Goal: Task Accomplishment & Management: Complete application form

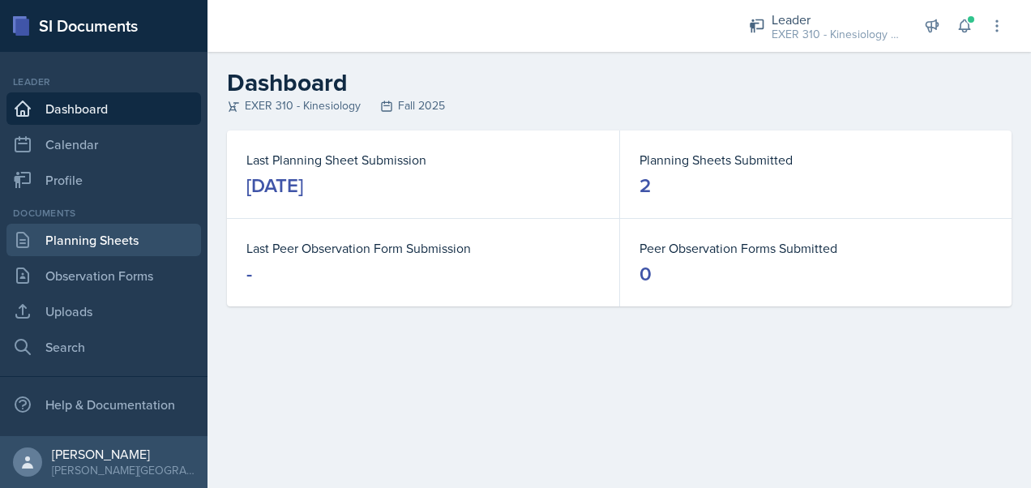
click at [140, 235] on link "Planning Sheets" at bounding box center [103, 240] width 195 height 32
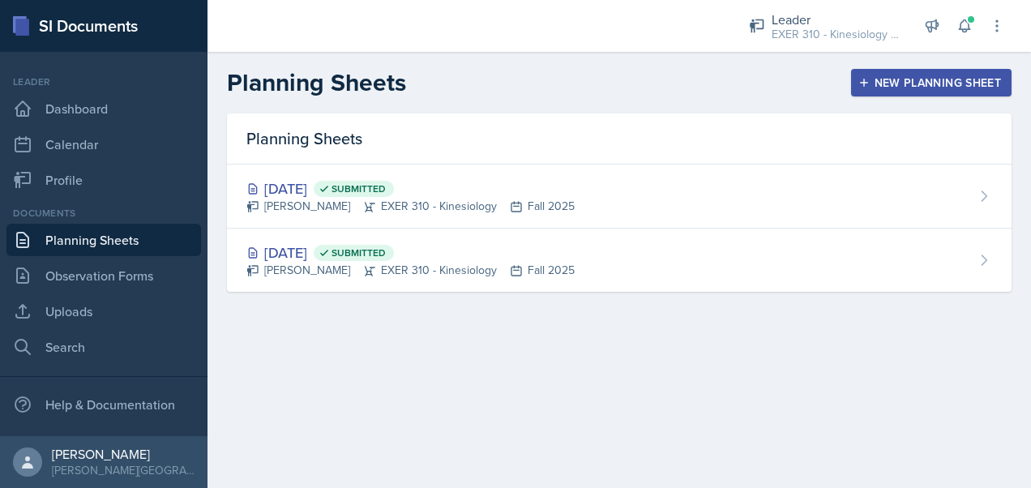
click at [962, 79] on div "New Planning Sheet" at bounding box center [931, 82] width 139 height 13
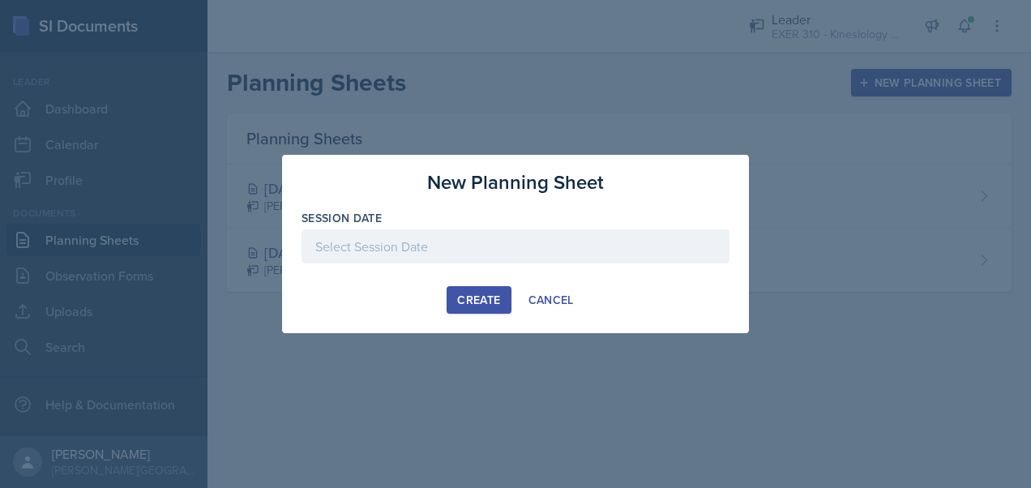
click at [491, 240] on div at bounding box center [516, 246] width 428 height 34
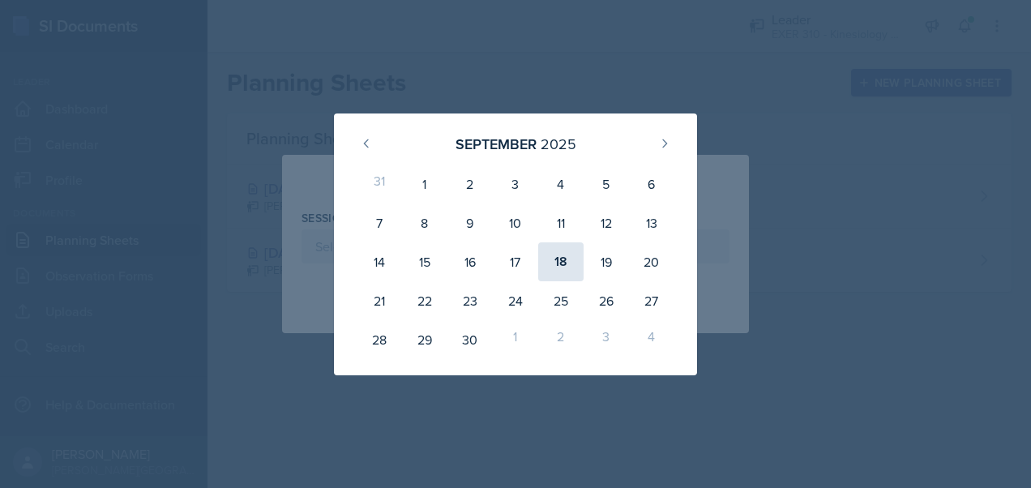
click at [560, 257] on div "18" at bounding box center [560, 261] width 45 height 39
type input "[DATE]"
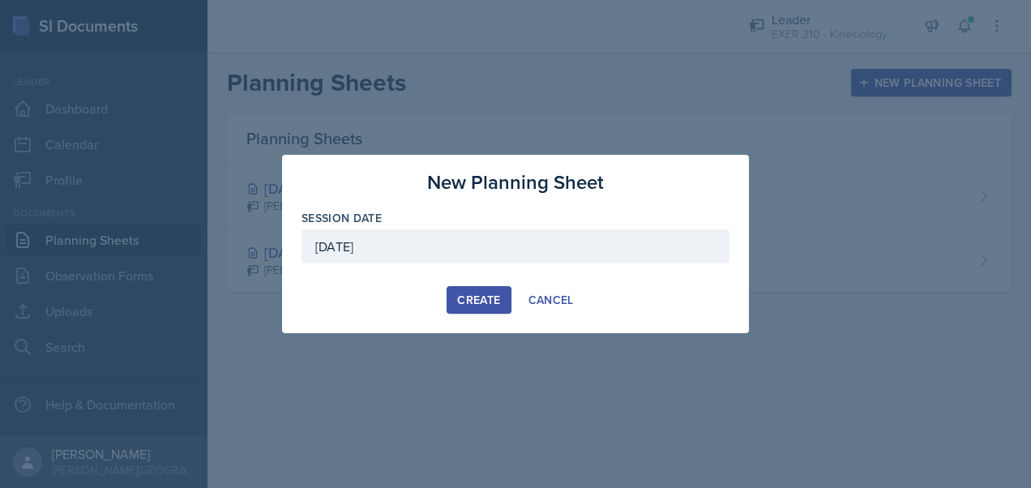
click at [478, 305] on div "Create" at bounding box center [478, 300] width 43 height 13
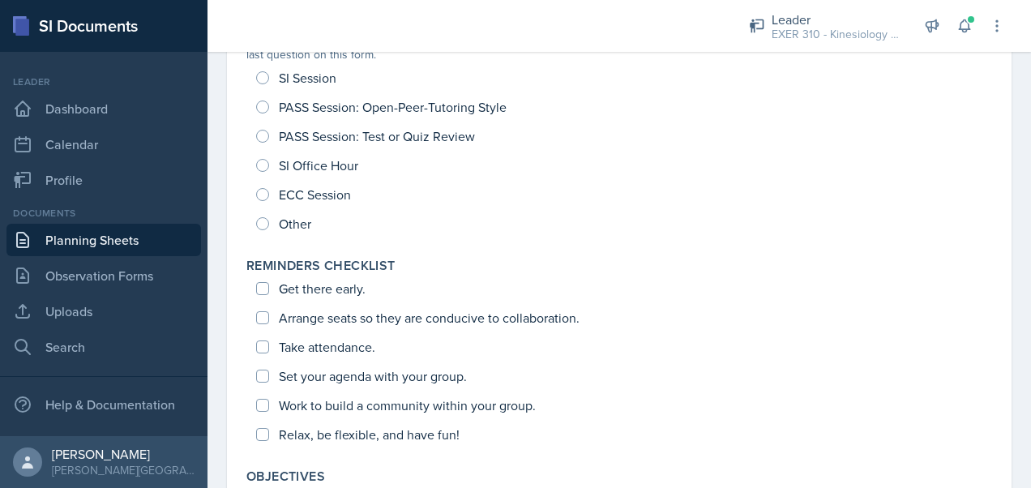
scroll to position [200, 0]
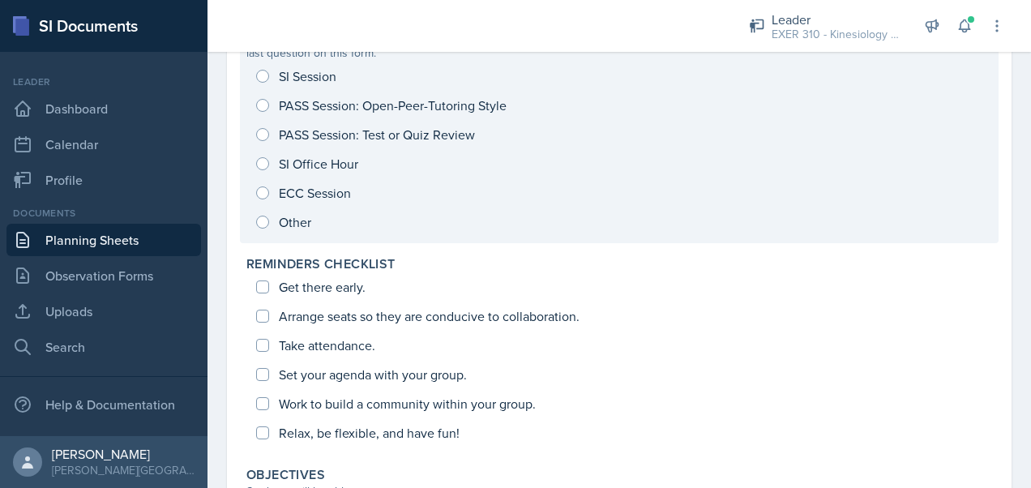
click at [264, 73] on div "SI Session PASS Session: Open-Peer-Tutoring Style PASS Session: Test or Quiz Re…" at bounding box center [620, 149] width 746 height 175
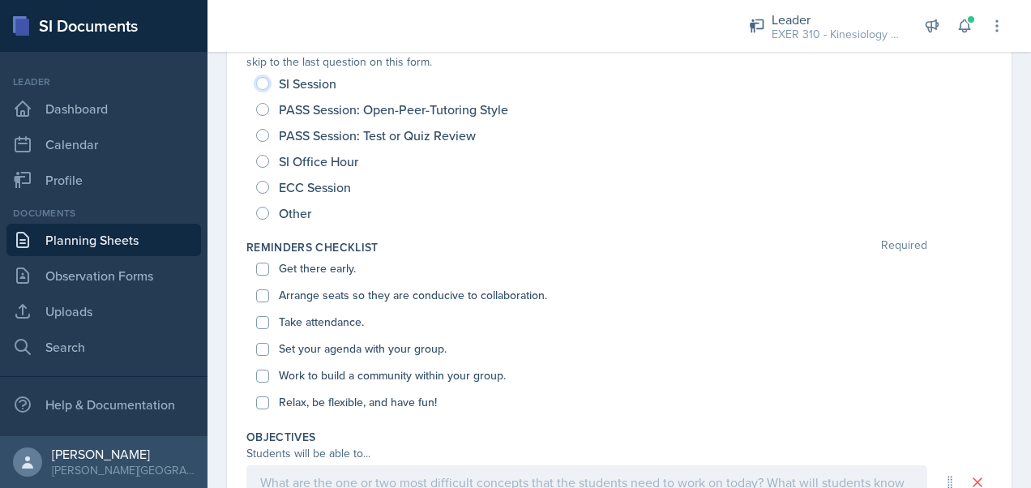
click at [264, 81] on input "SI Session" at bounding box center [262, 83] width 13 height 13
radio input "true"
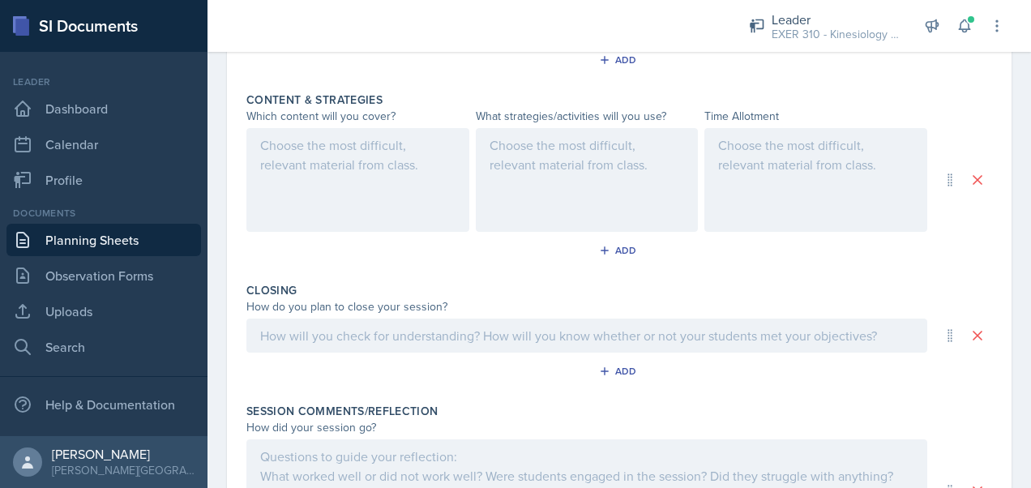
scroll to position [658, 0]
click at [542, 162] on div at bounding box center [587, 180] width 223 height 104
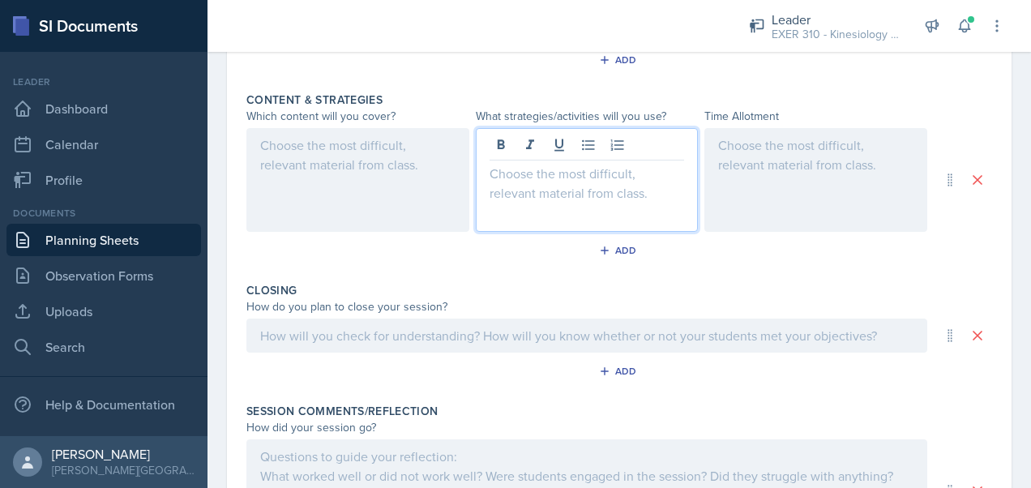
scroll to position [686, 0]
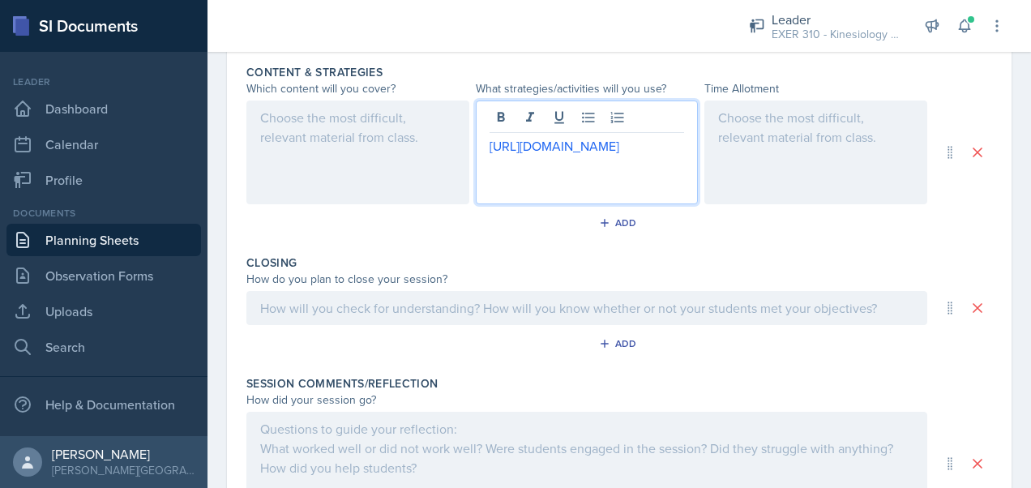
click at [311, 146] on div at bounding box center [358, 153] width 223 height 104
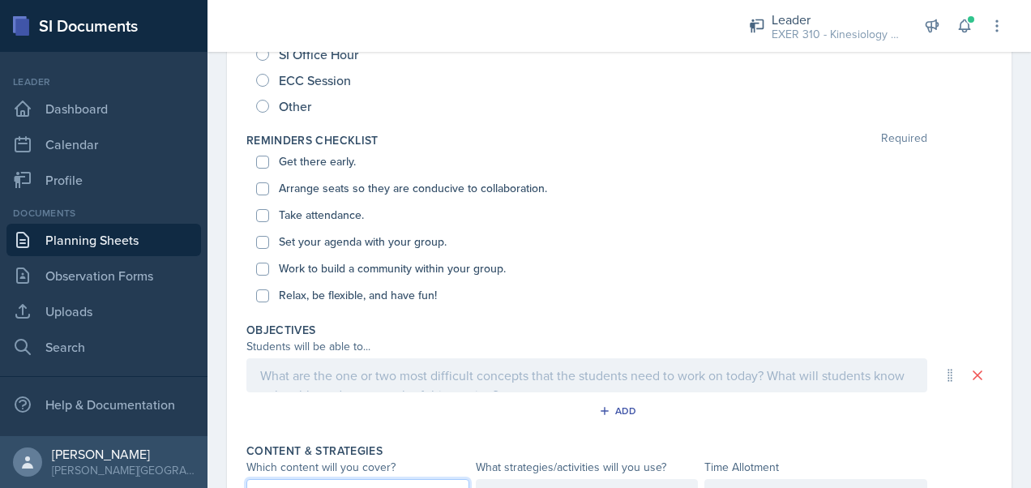
scroll to position [337, 0]
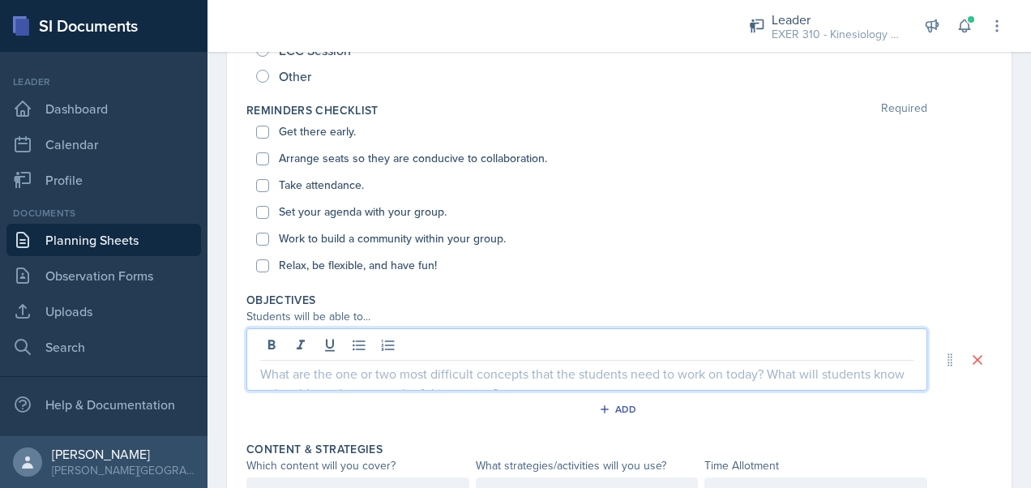
click at [386, 364] on p at bounding box center [587, 373] width 654 height 19
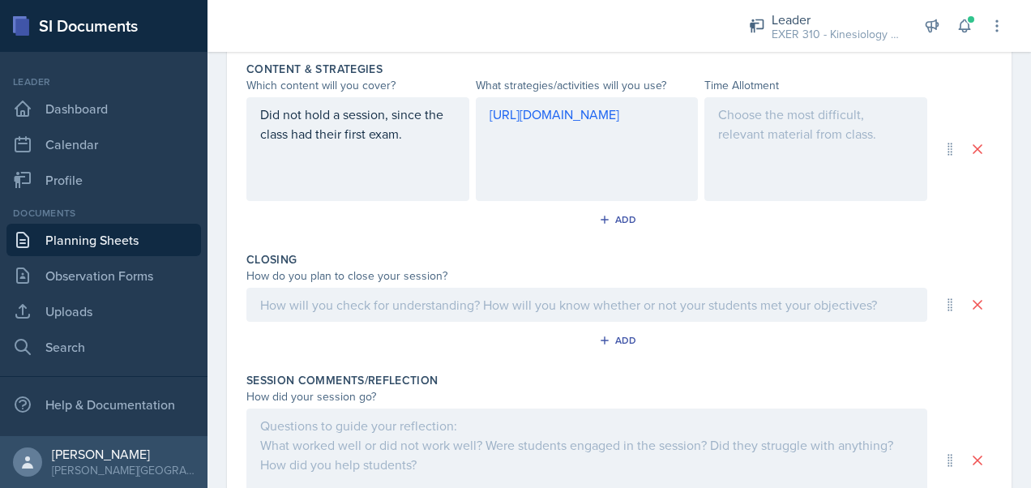
scroll to position [834, 0]
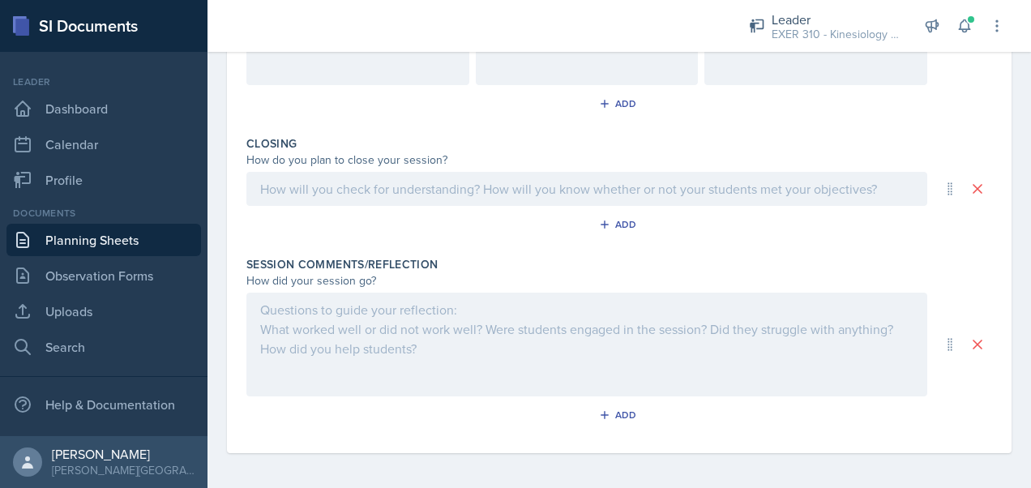
click at [328, 191] on p at bounding box center [587, 188] width 654 height 19
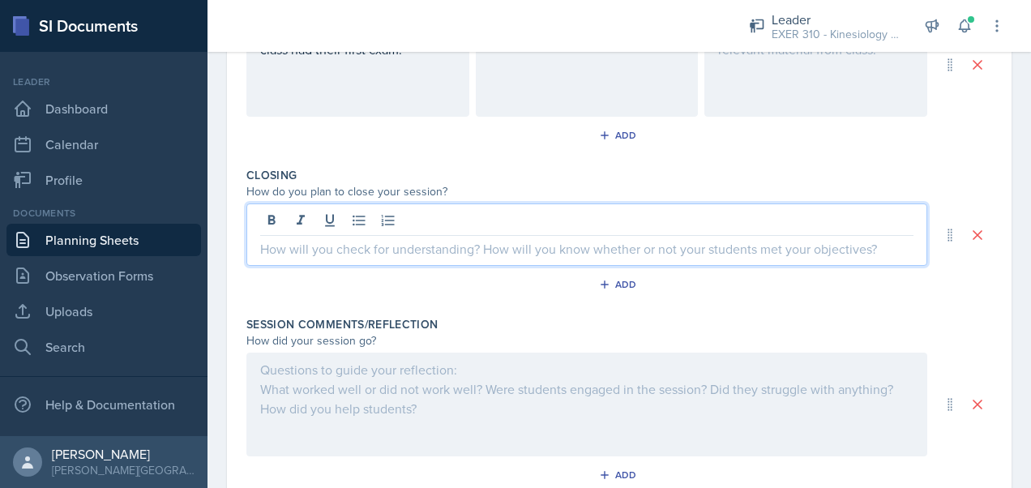
scroll to position [776, 0]
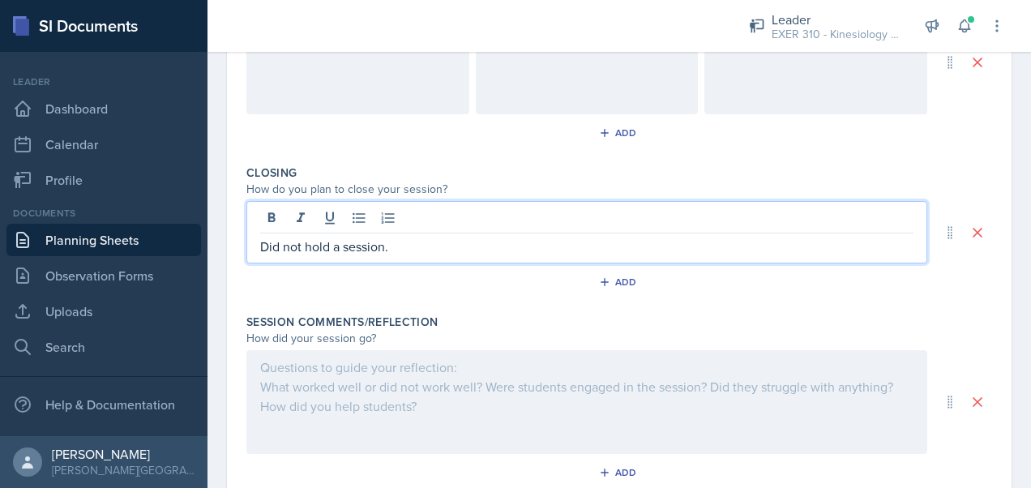
click at [315, 395] on div at bounding box center [587, 402] width 681 height 104
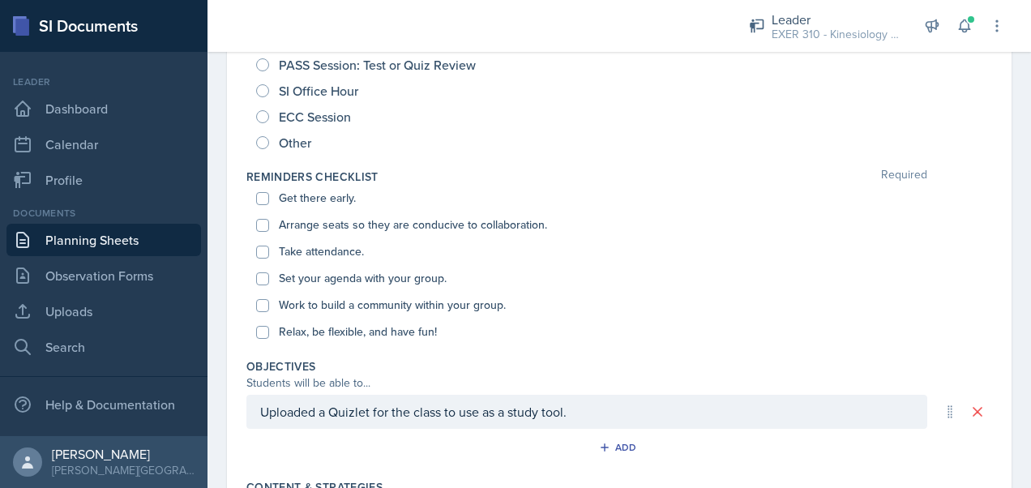
scroll to position [270, 0]
click at [261, 195] on input "Get there early." at bounding box center [262, 199] width 13 height 13
checkbox input "true"
click at [262, 225] on input "Arrange seats so they are conducive to collaboration." at bounding box center [262, 226] width 13 height 13
checkbox input "true"
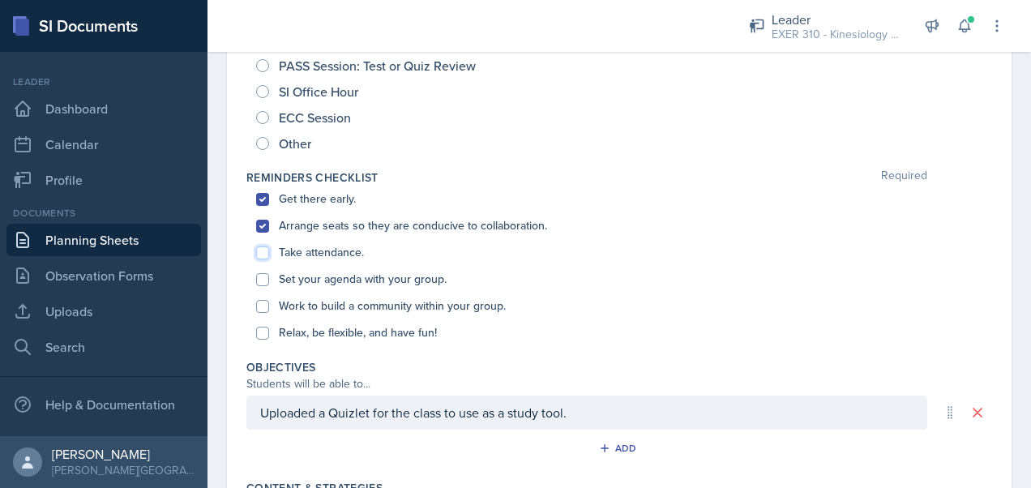
click at [263, 250] on input "Take attendance." at bounding box center [262, 253] width 13 height 13
checkbox input "true"
click at [262, 278] on input "Set your agenda with your group." at bounding box center [262, 279] width 13 height 13
checkbox input "true"
click at [258, 302] on input "Work to build a community within your group." at bounding box center [262, 306] width 13 height 13
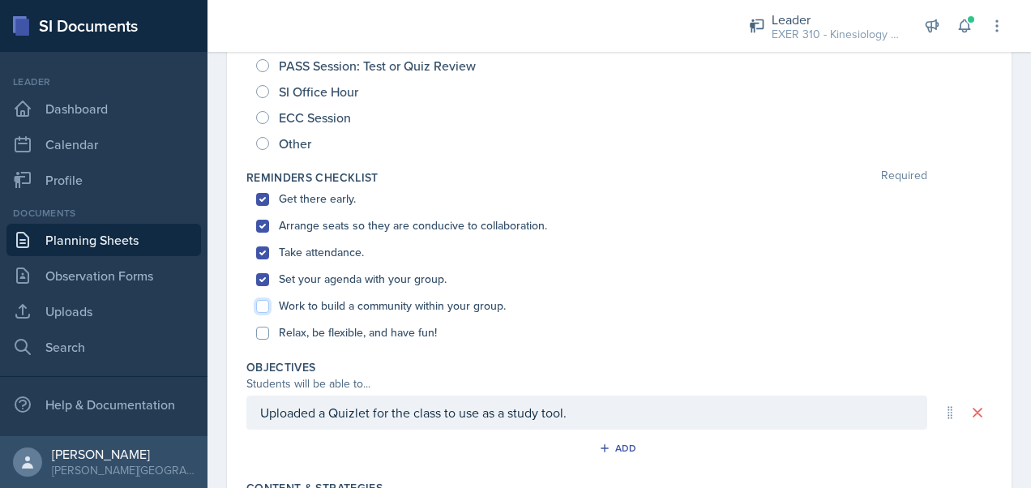
checkbox input "true"
click at [261, 331] on input "Relax, be flexible, and have fun!" at bounding box center [262, 333] width 13 height 13
checkbox input "true"
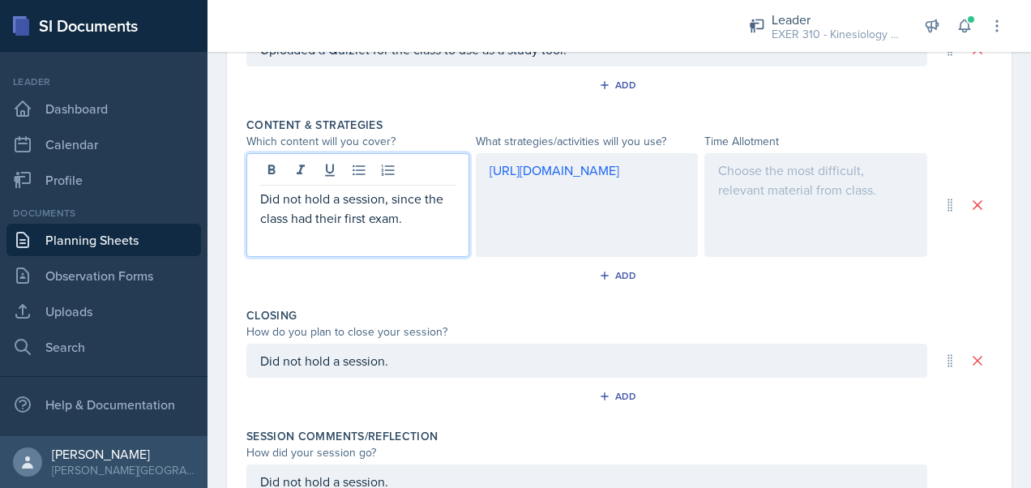
scroll to position [662, 0]
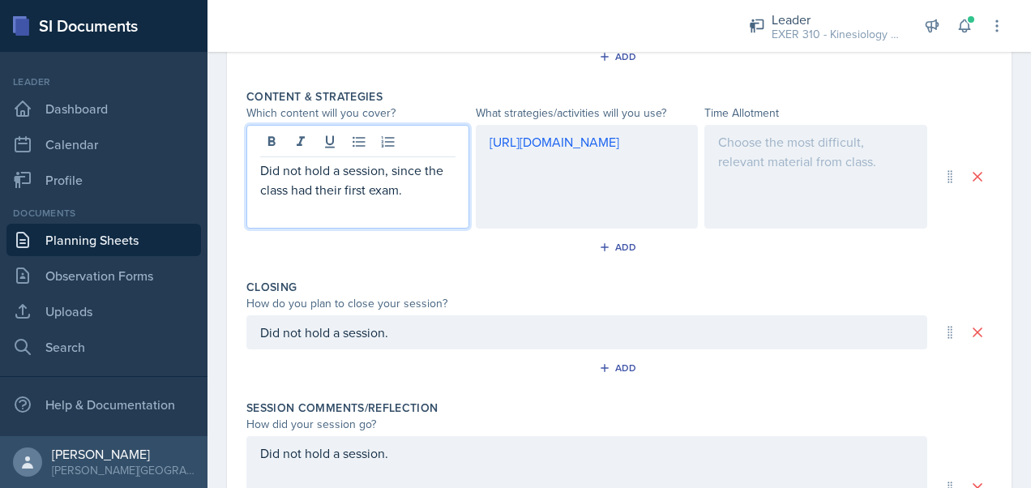
click at [435, 195] on p "Did not hold a session, since the class had their first exam." at bounding box center [357, 180] width 195 height 39
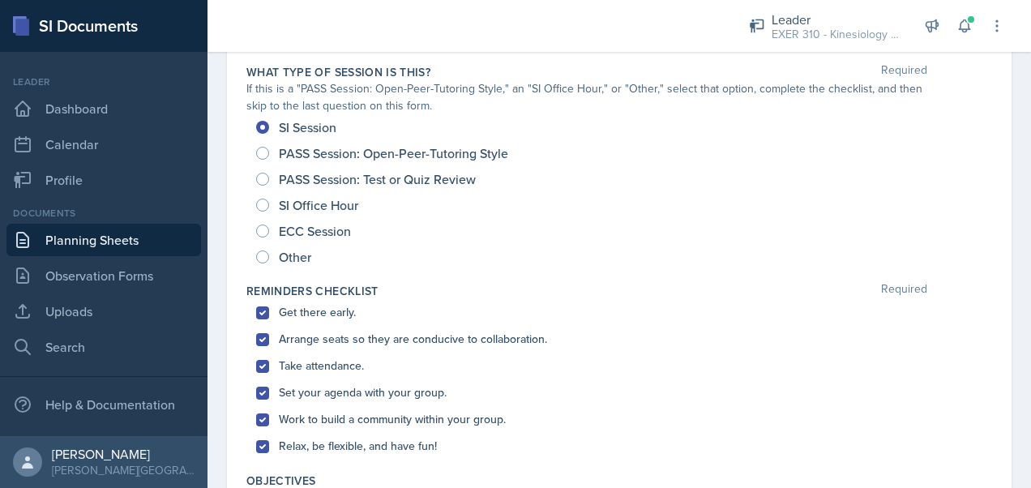
scroll to position [0, 0]
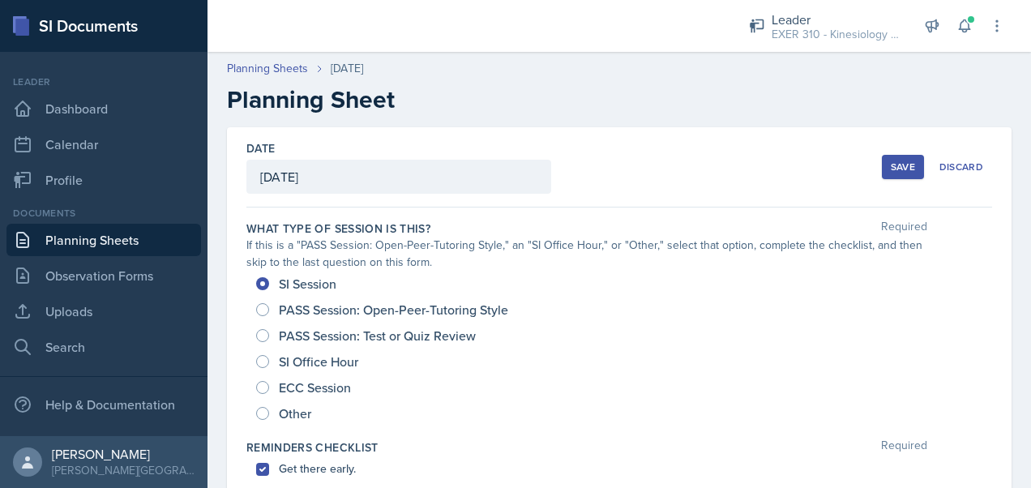
click at [891, 164] on div "Save" at bounding box center [903, 167] width 24 height 13
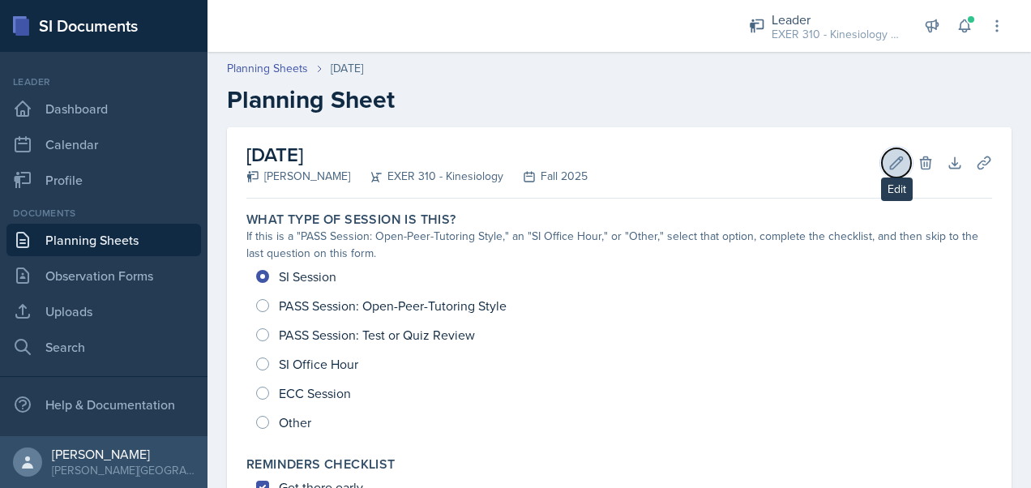
click at [891, 163] on icon at bounding box center [897, 162] width 12 height 12
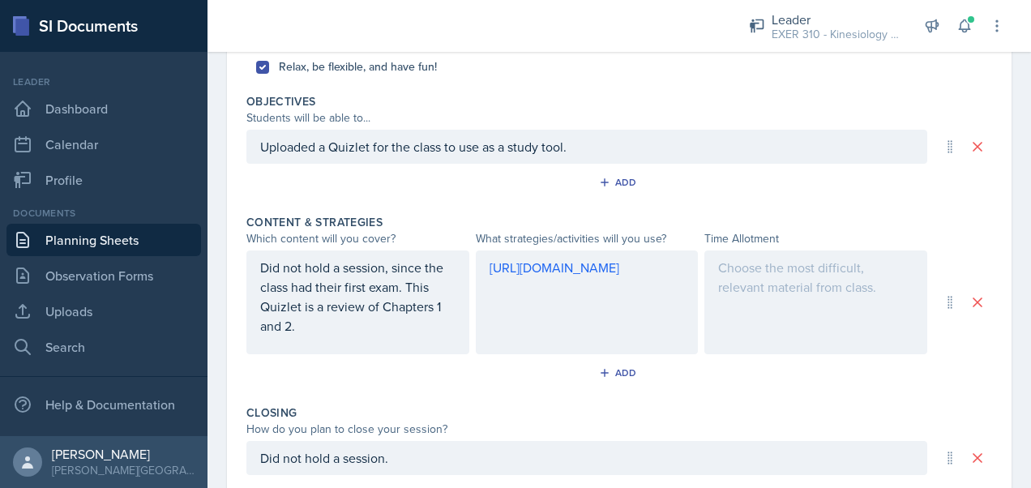
click at [779, 279] on div at bounding box center [816, 303] width 223 height 104
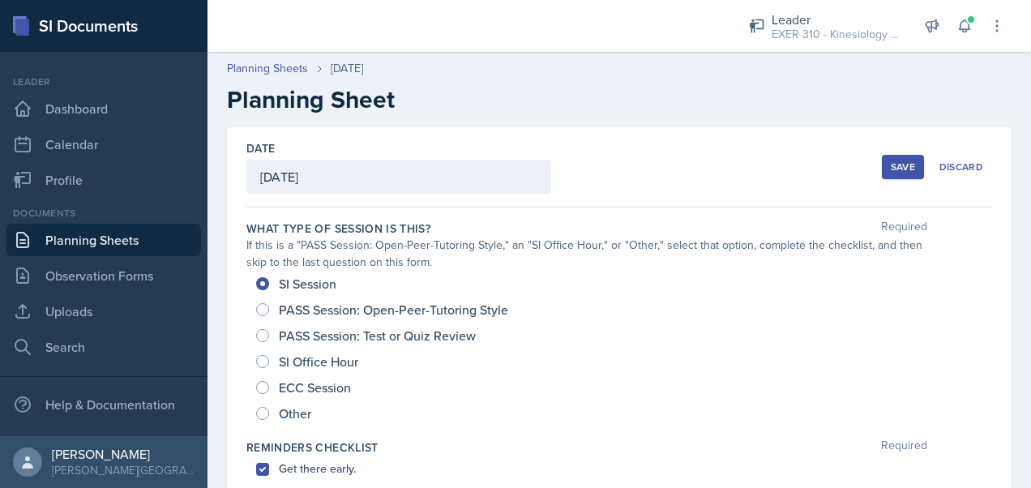
click at [891, 165] on div "Save" at bounding box center [903, 167] width 24 height 13
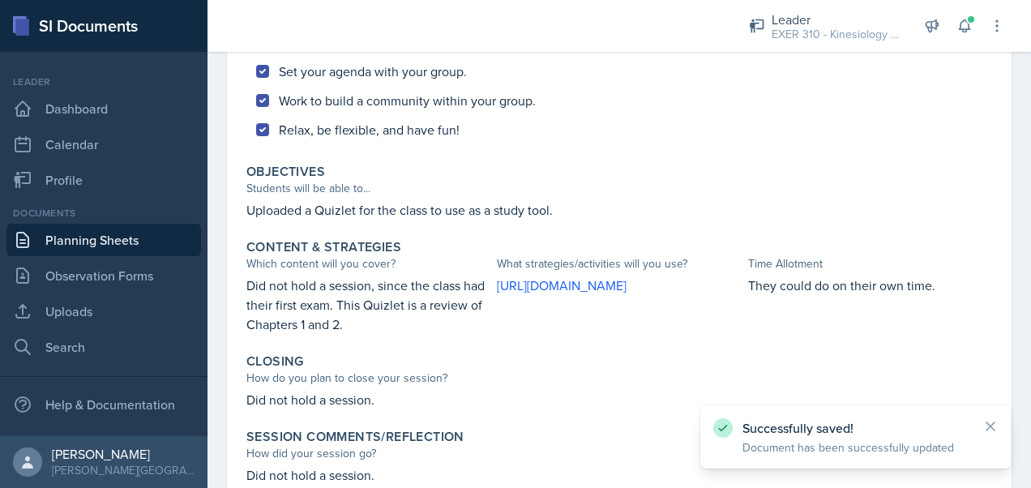
scroll to position [628, 0]
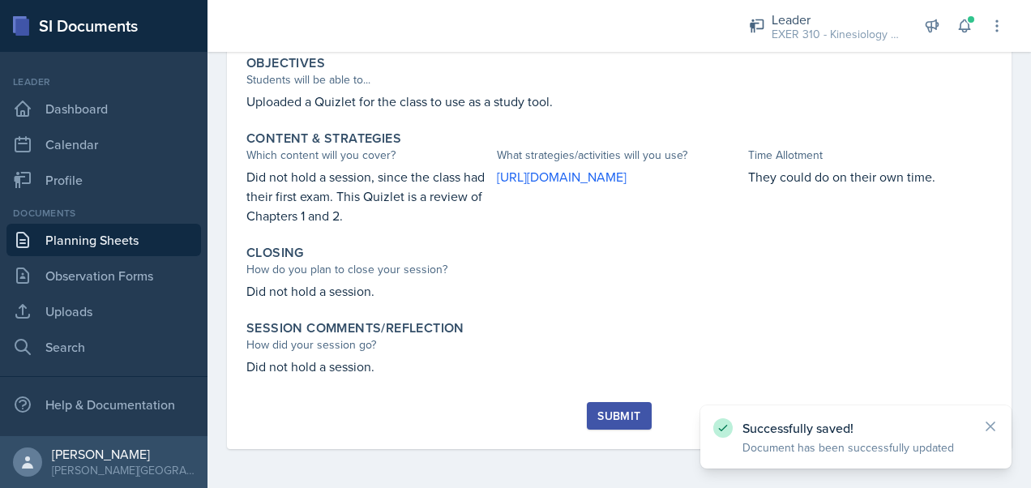
click at [632, 410] on div "Submit" at bounding box center [619, 415] width 43 height 13
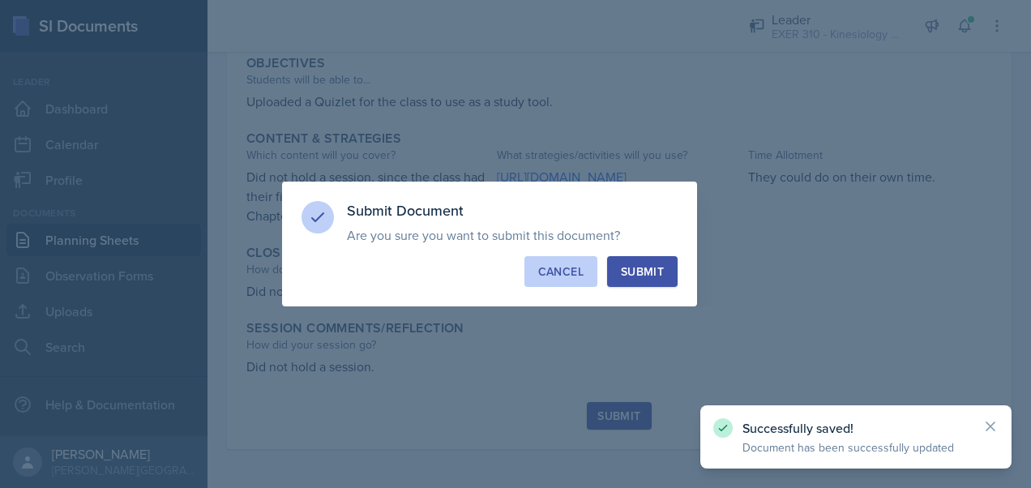
click at [555, 276] on div "Cancel" at bounding box center [560, 272] width 45 height 16
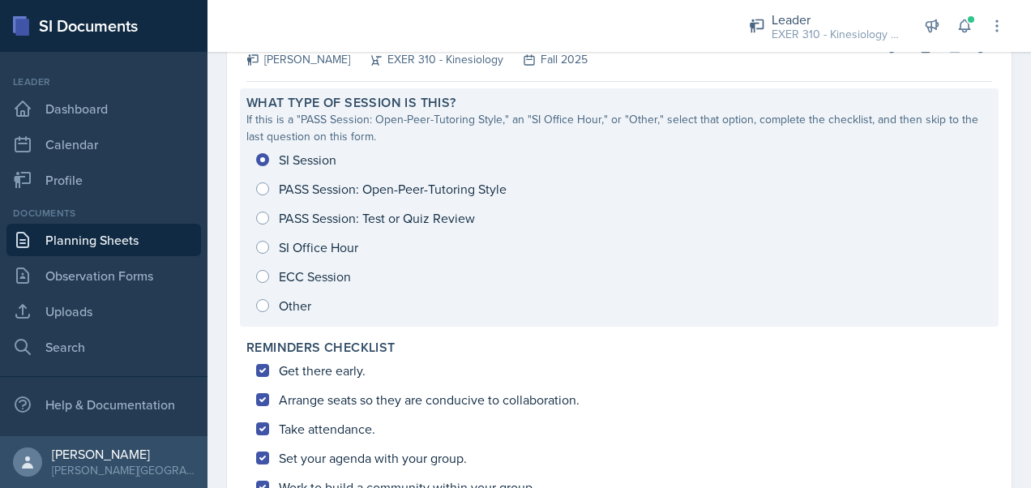
scroll to position [0, 0]
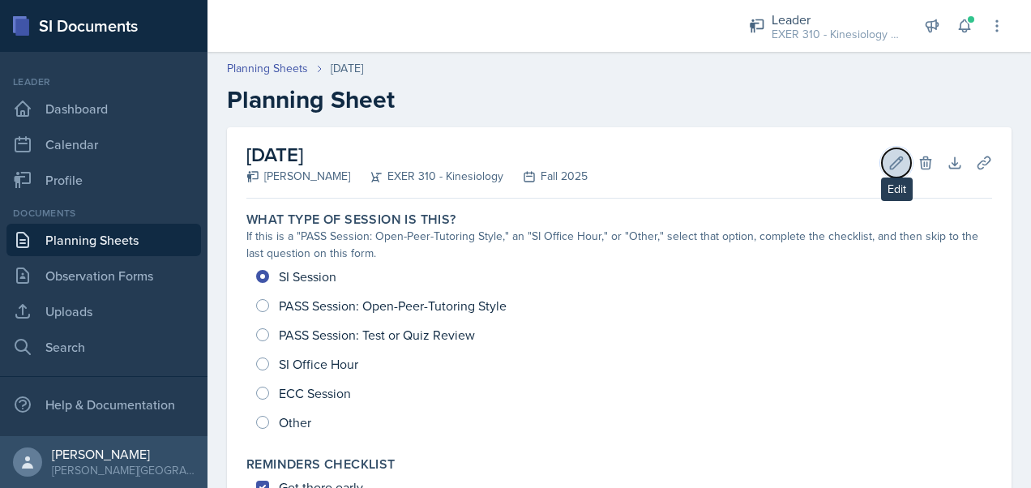
click at [889, 158] on icon at bounding box center [897, 163] width 16 height 16
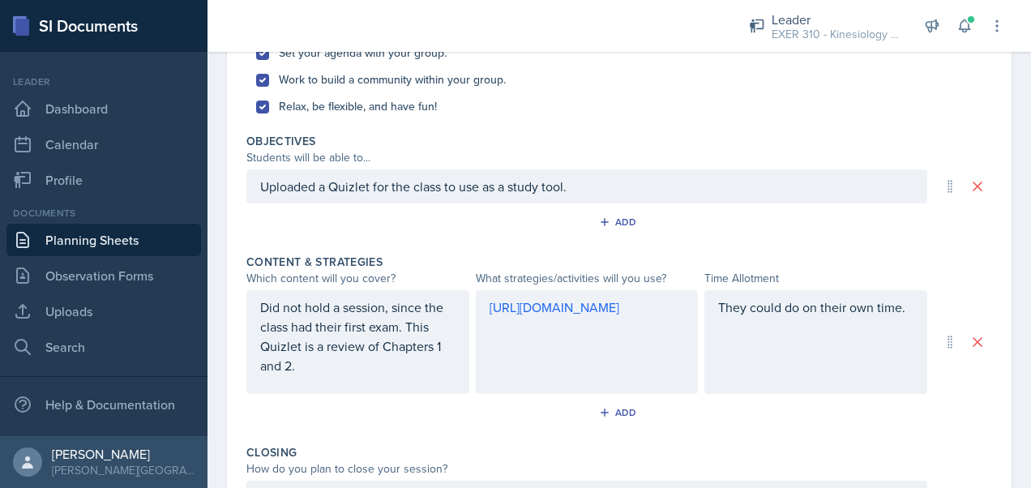
scroll to position [554, 0]
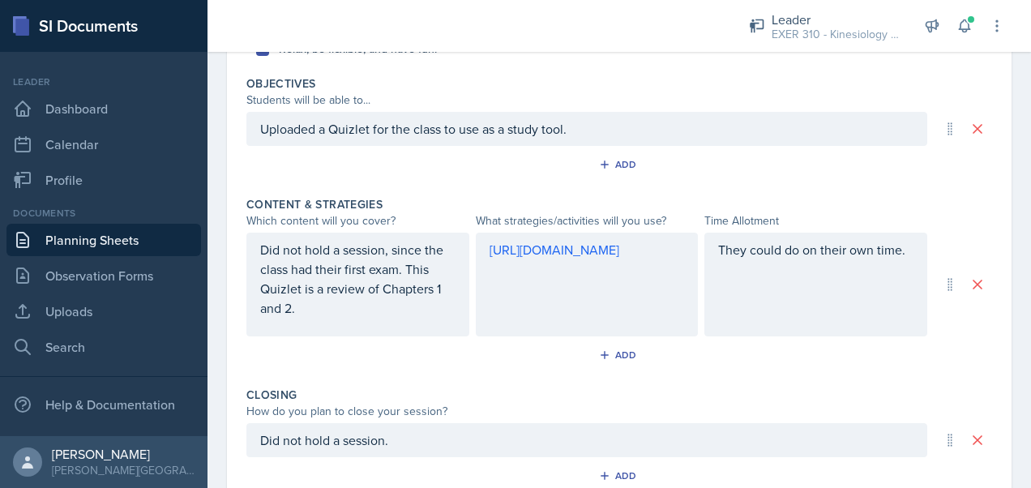
click at [259, 131] on div "Uploaded a Quizlet for the class to use as a study tool." at bounding box center [587, 129] width 681 height 34
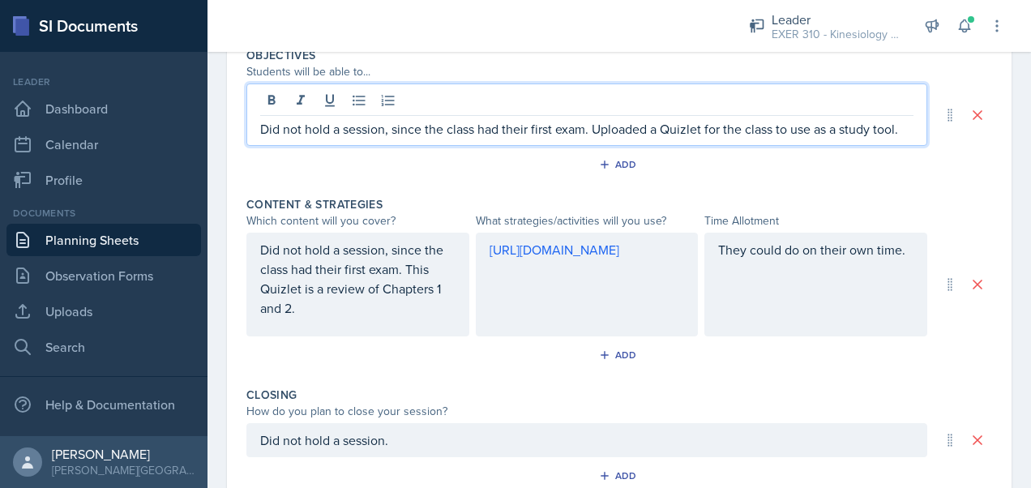
click at [660, 126] on p "Did not hold a session, since the class had their first exam. Uploaded a Quizle…" at bounding box center [587, 128] width 654 height 19
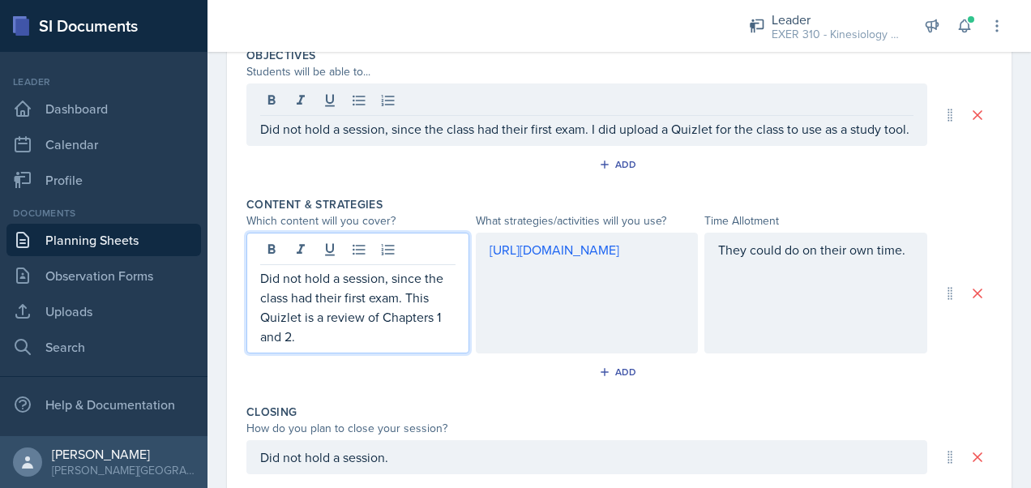
drag, startPoint x: 406, startPoint y: 284, endPoint x: 267, endPoint y: 286, distance: 139.5
click at [267, 286] on p "Did not hold a session, since the class had their first exam. This Quizlet is a…" at bounding box center [357, 307] width 195 height 78
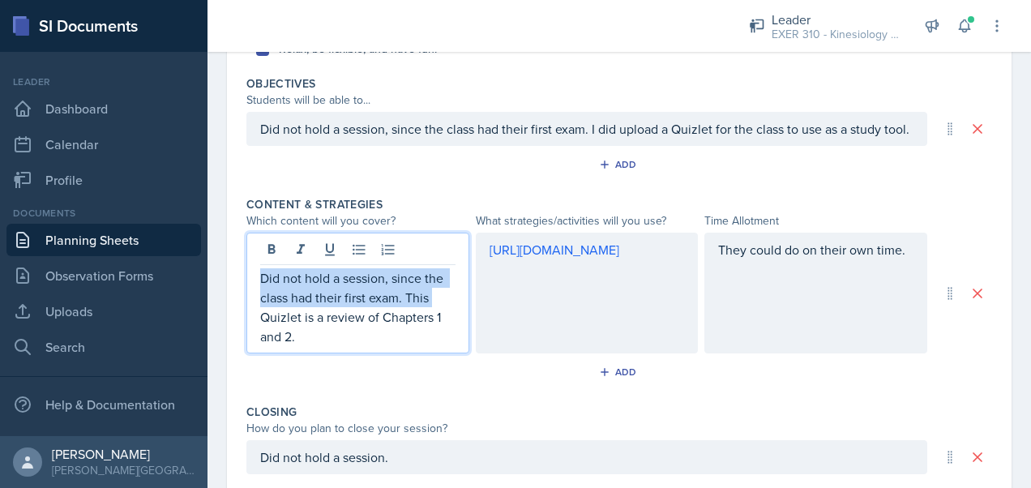
drag, startPoint x: 431, startPoint y: 316, endPoint x: 233, endPoint y: 293, distance: 200.0
click at [233, 293] on div "Date [DATE] [DATE] 31 1 2 3 4 5 6 7 8 9 10 11 12 13 14 15 16 17 18 19 20 21 22 …" at bounding box center [619, 147] width 785 height 1148
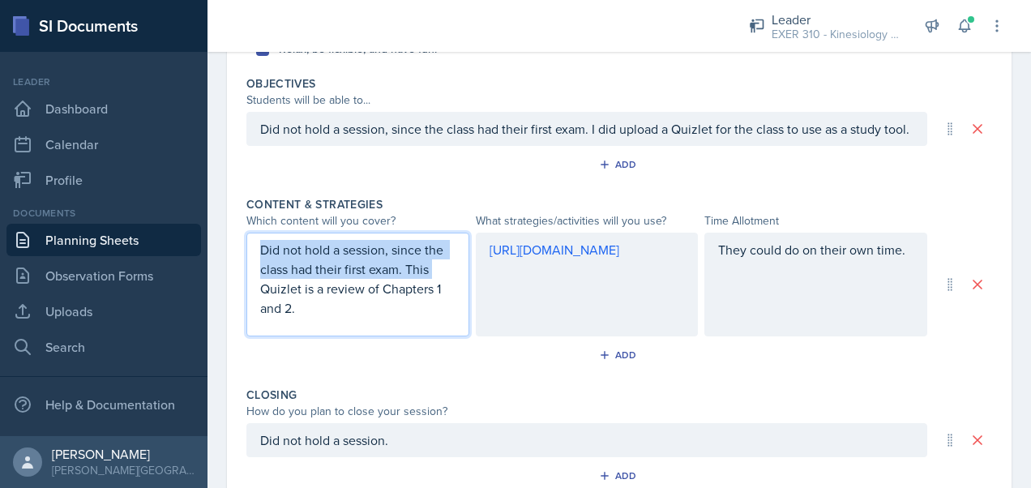
scroll to position [525, 0]
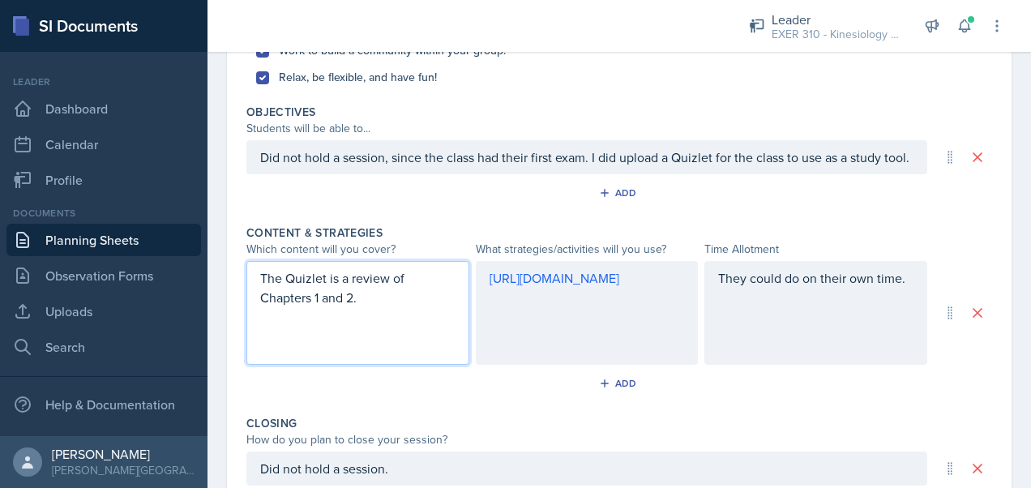
click at [378, 307] on p "The Quizlet is a review of Chapters 1 and 2." at bounding box center [357, 287] width 195 height 39
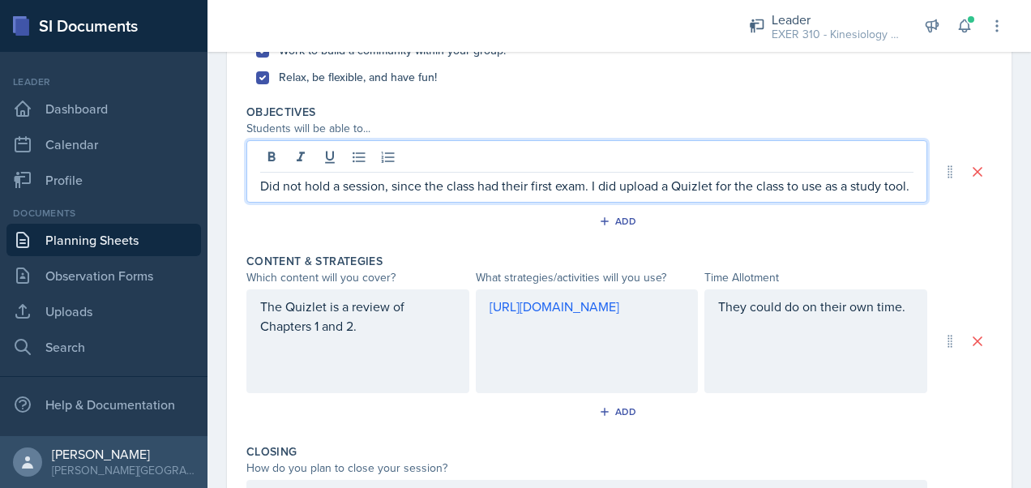
scroll to position [554, 0]
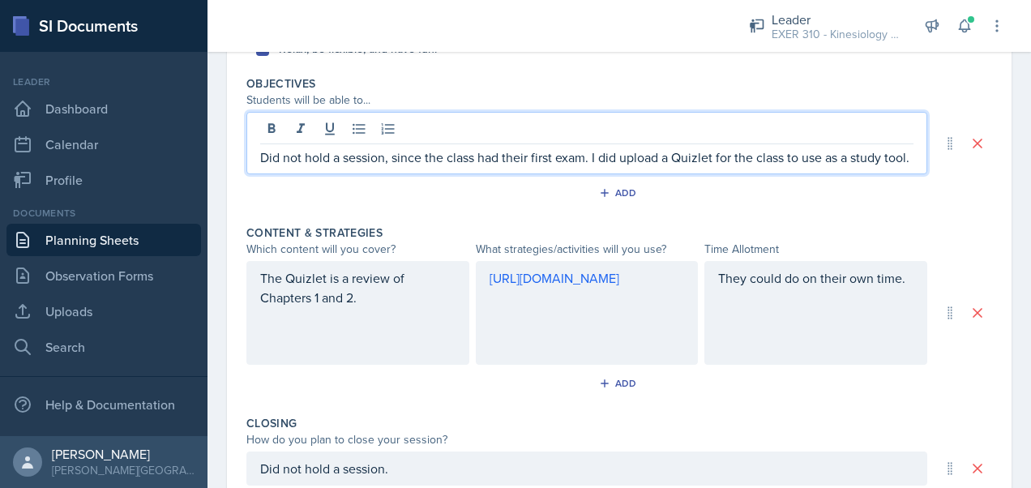
click at [714, 155] on p "Did not hold a session, since the class had their first exam. I did upload a Qu…" at bounding box center [587, 157] width 654 height 19
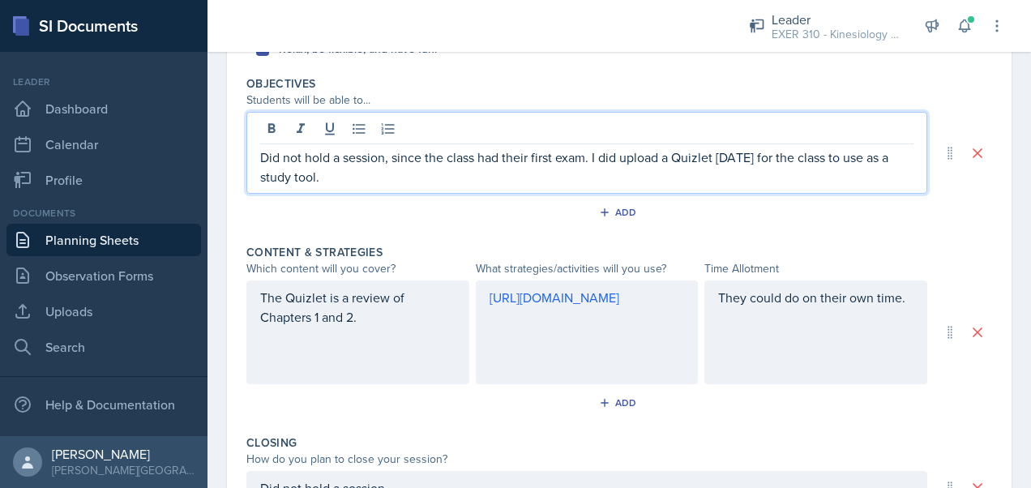
click at [452, 175] on p "Did not hold a session, since the class had their first exam. I did upload a Qu…" at bounding box center [587, 167] width 654 height 39
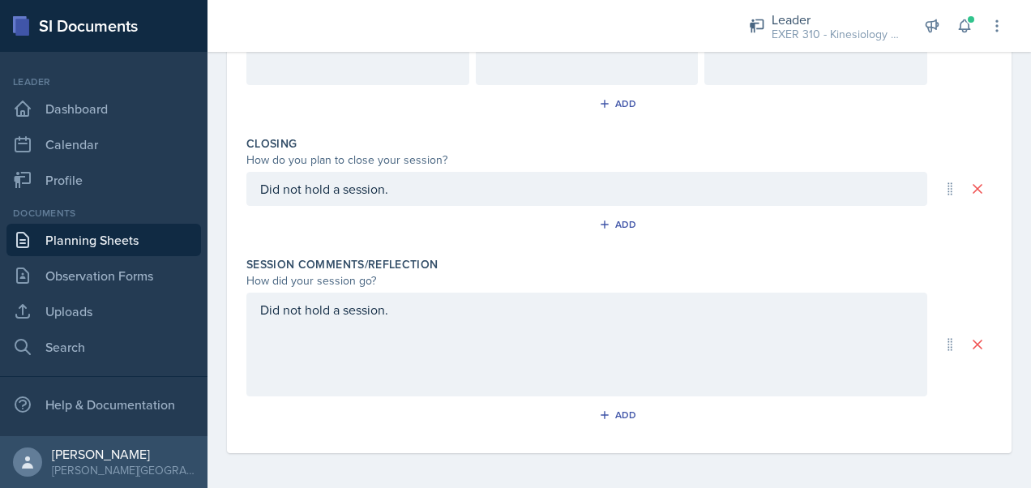
scroll to position [0, 0]
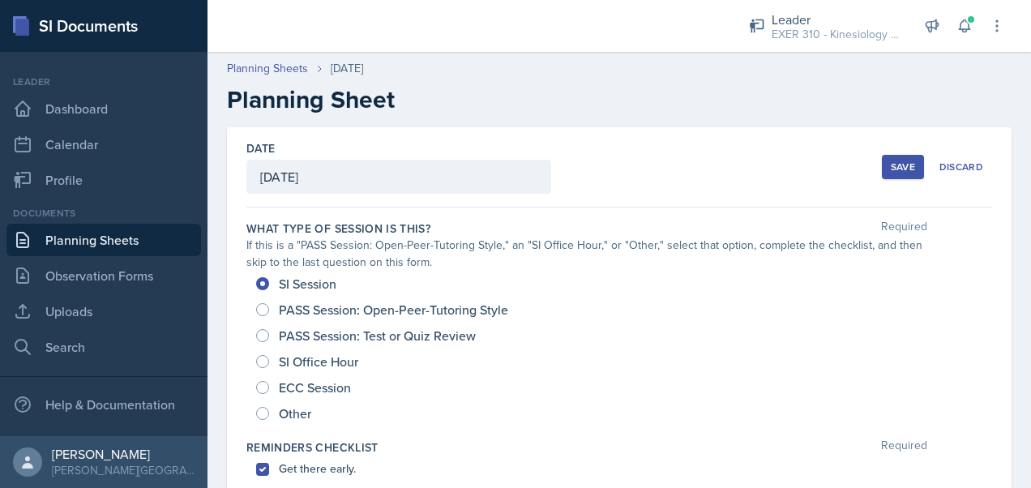
click at [891, 165] on div "Save" at bounding box center [903, 167] width 24 height 13
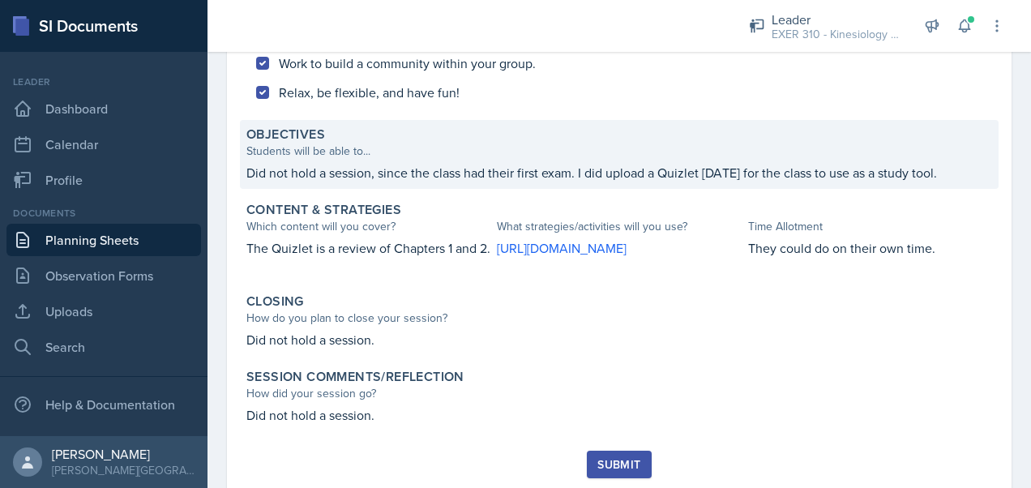
scroll to position [542, 0]
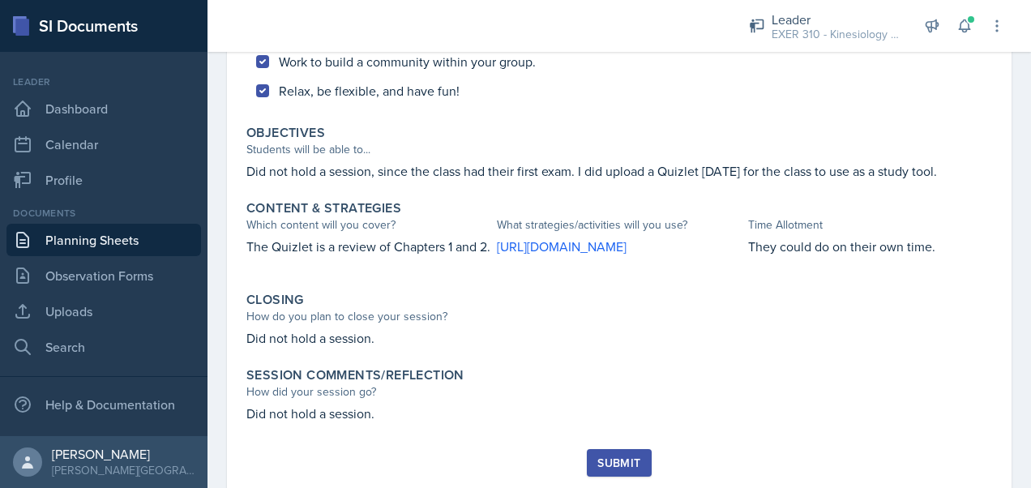
click at [545, 111] on div "What type of session is this? If this is a "PASS Session: Open-Peer-Tutoring St…" at bounding box center [620, 56] width 746 height 787
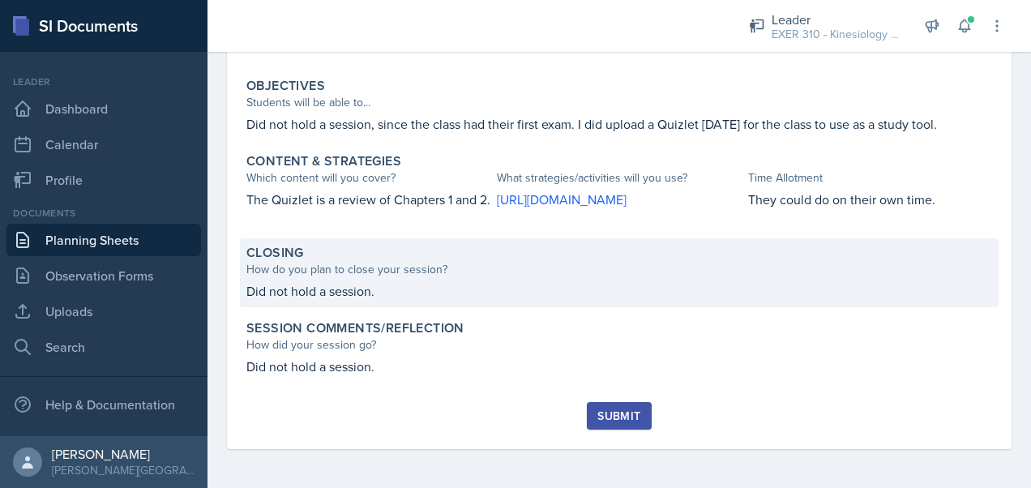
scroll to position [647, 0]
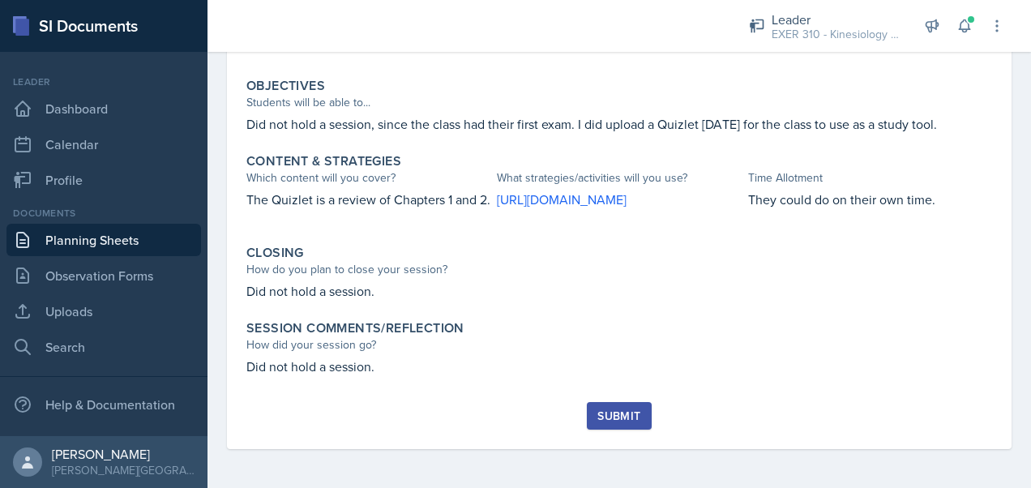
click at [618, 412] on div "Submit" at bounding box center [619, 415] width 43 height 13
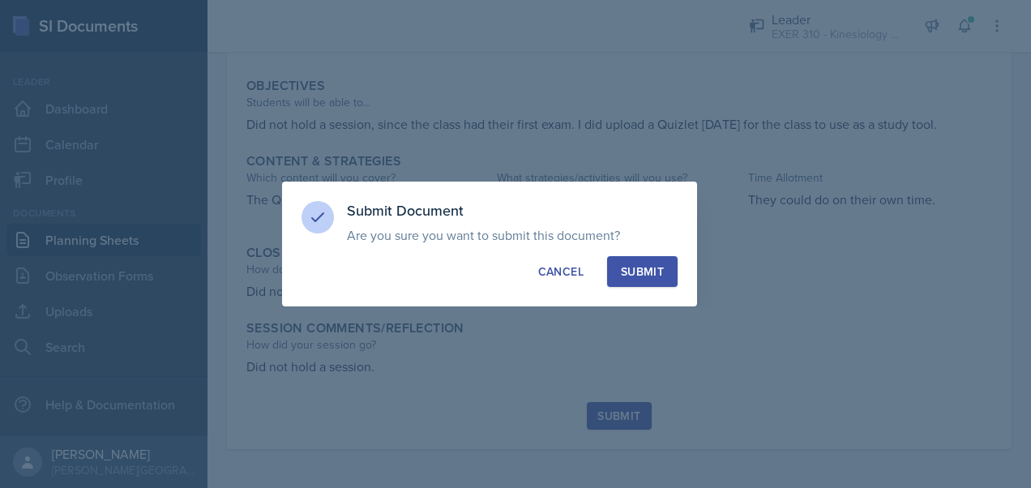
click at [648, 266] on div "Submit" at bounding box center [642, 272] width 43 height 16
radio input "true"
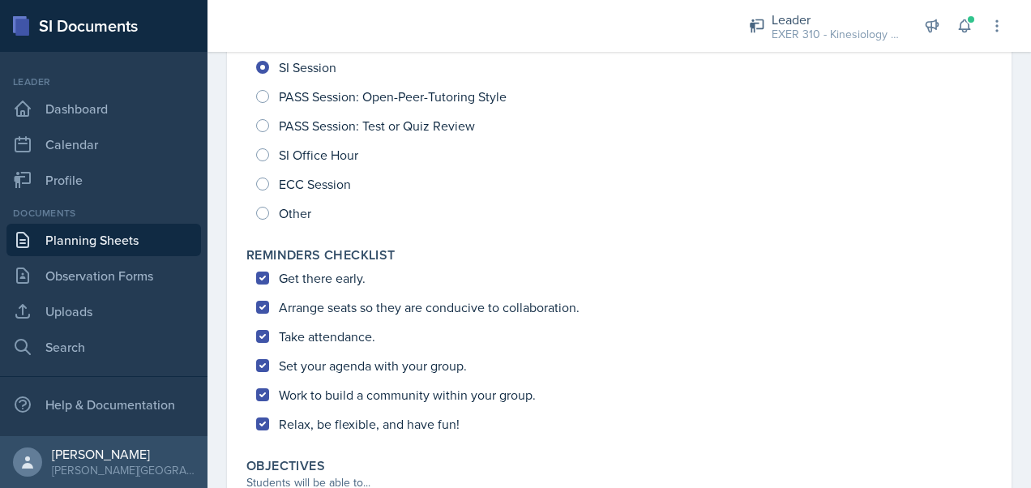
scroll to position [0, 0]
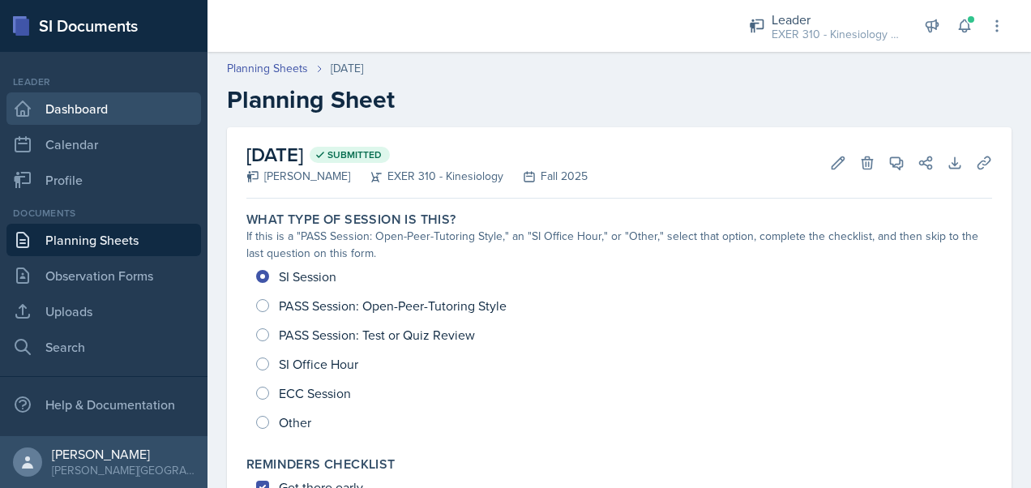
click at [123, 107] on link "Dashboard" at bounding box center [103, 108] width 195 height 32
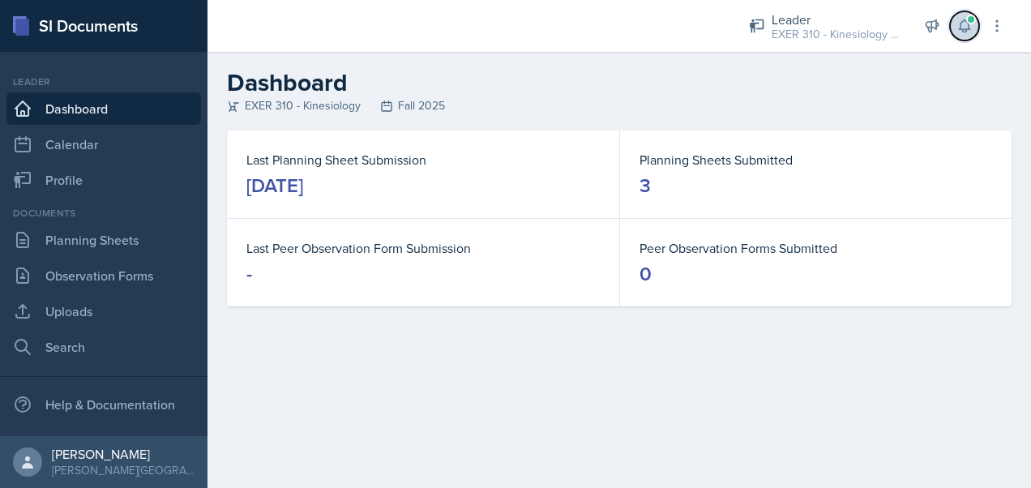
click at [958, 32] on icon at bounding box center [965, 26] width 16 height 16
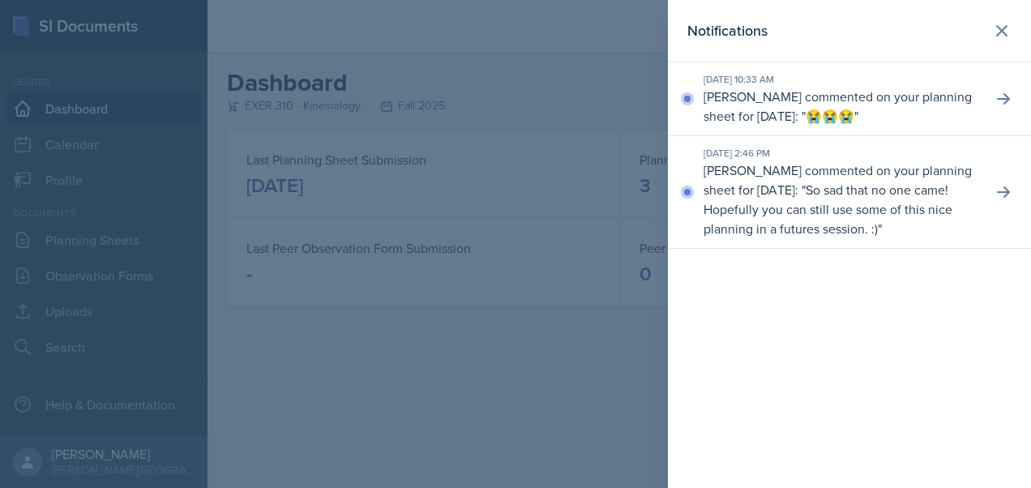
click at [958, 32] on section "Notifications Sep 15th, 2025 10:33 AM Hannah Keeling commented on your planning…" at bounding box center [849, 244] width 363 height 488
click at [1013, 191] on button at bounding box center [1003, 192] width 29 height 29
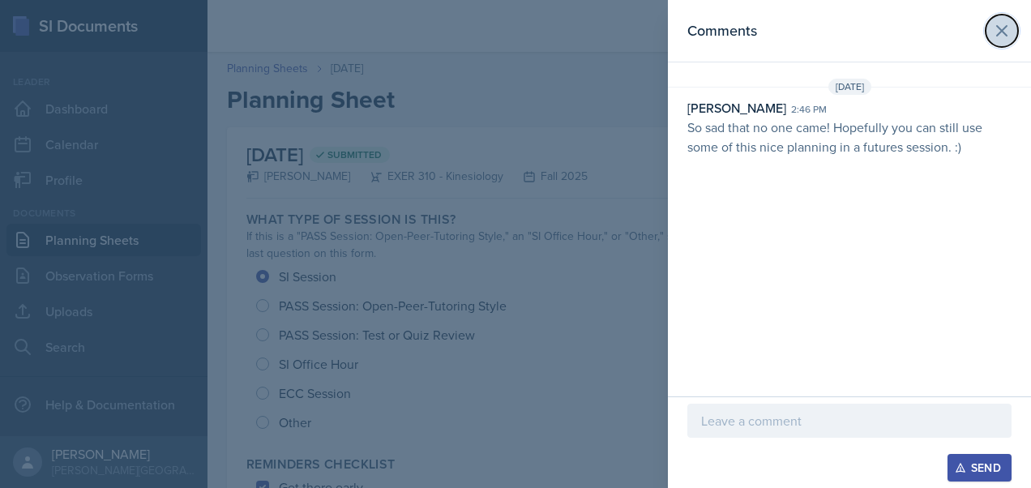
click at [996, 24] on icon at bounding box center [1001, 30] width 19 height 19
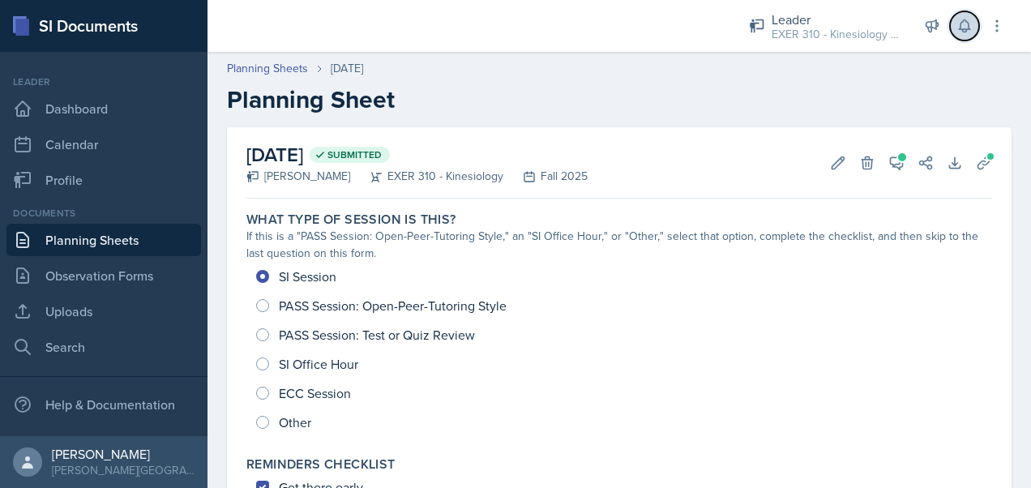
click at [962, 20] on icon at bounding box center [965, 26] width 16 height 16
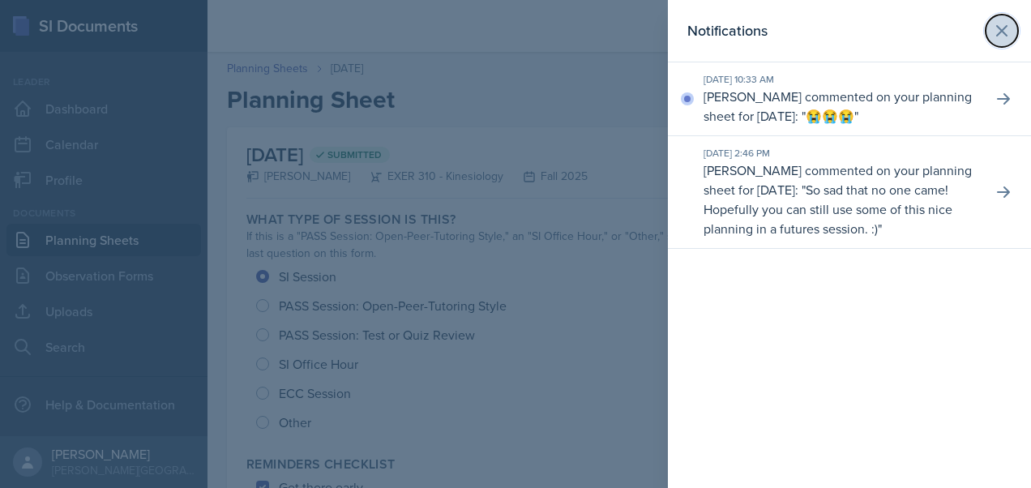
click at [999, 30] on icon at bounding box center [1001, 30] width 19 height 19
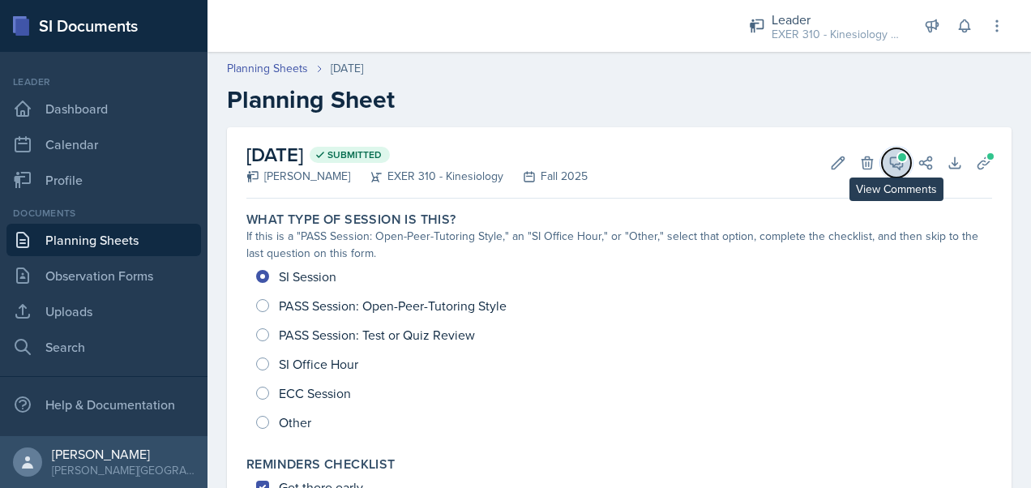
click at [889, 166] on icon at bounding box center [897, 163] width 16 height 16
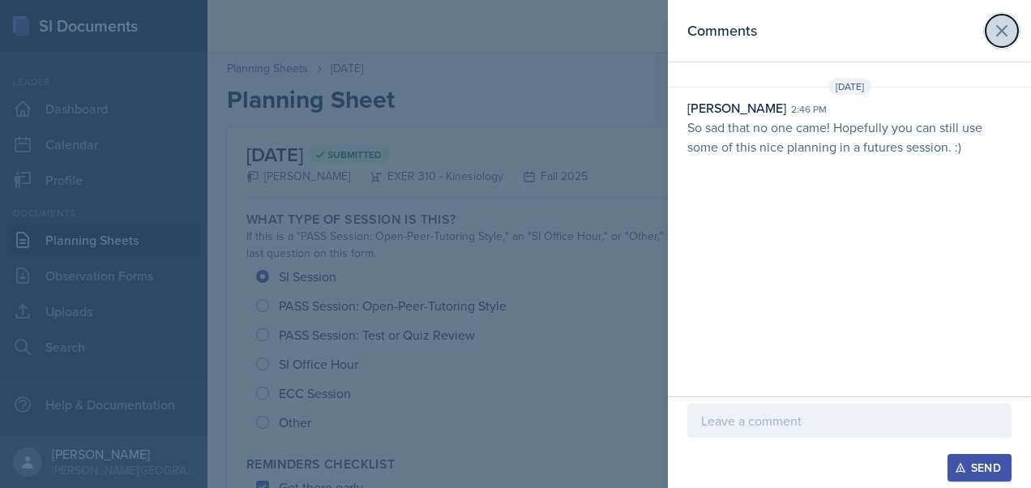
click at [1005, 24] on icon at bounding box center [1001, 30] width 19 height 19
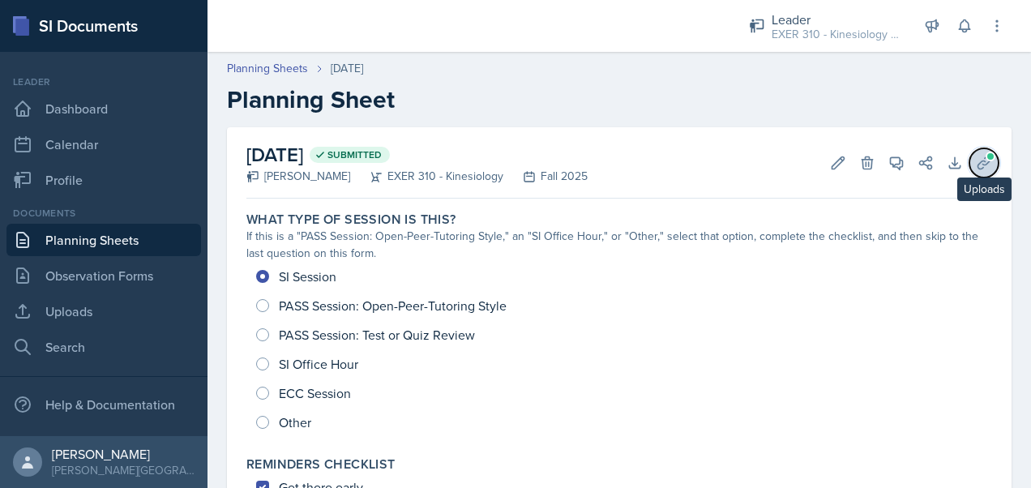
click at [976, 159] on icon at bounding box center [984, 163] width 16 height 16
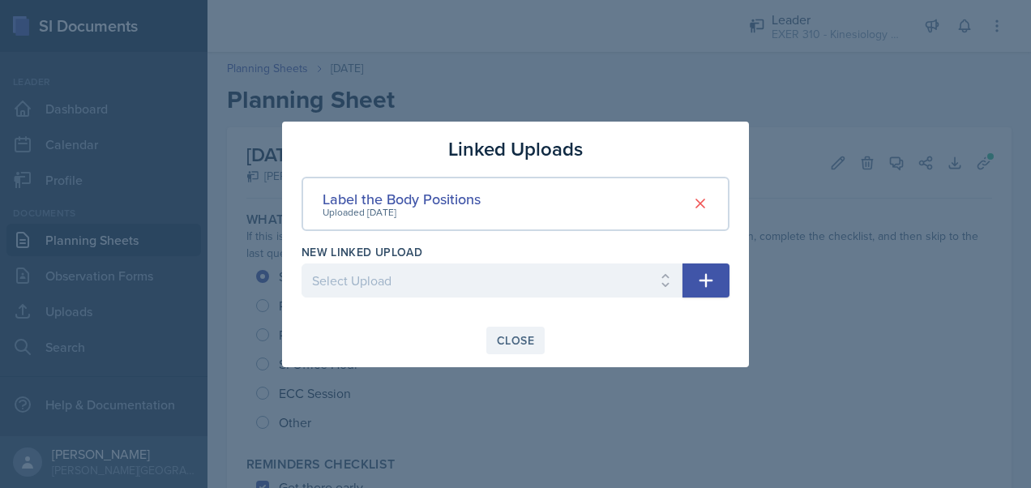
click at [523, 328] on button "Close" at bounding box center [516, 341] width 58 height 28
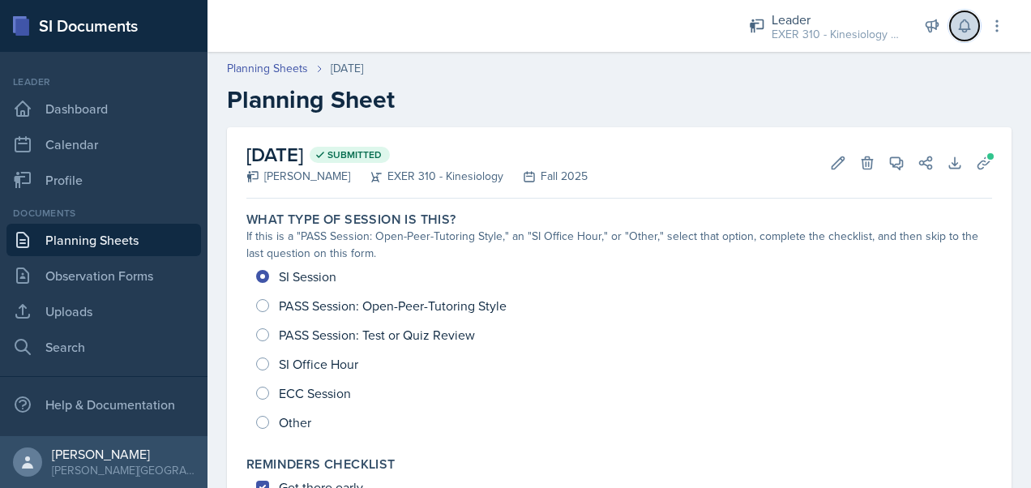
click at [968, 28] on icon at bounding box center [964, 26] width 11 height 12
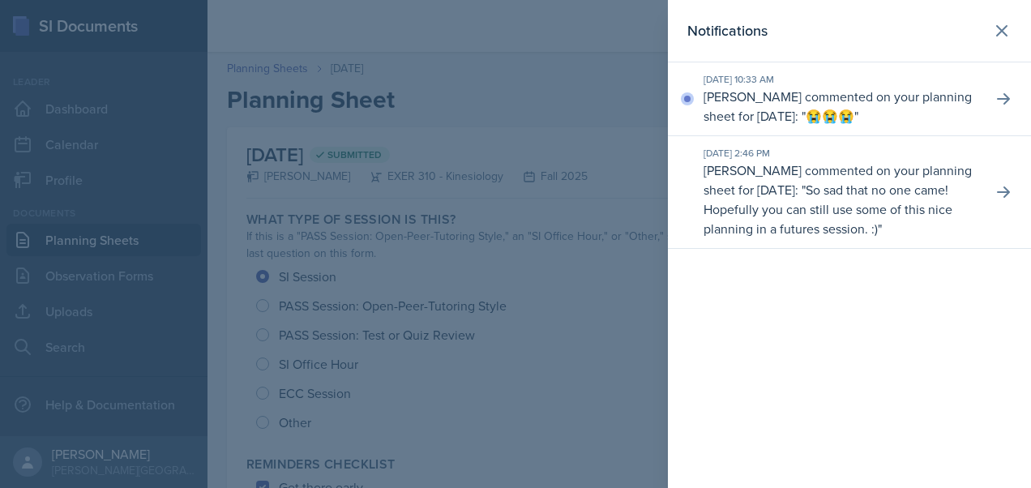
click at [840, 108] on p "Hannah Keeling commented on your planning sheet for September 11, 2025: " 😭😭😭 "" at bounding box center [842, 106] width 276 height 39
click at [999, 104] on icon at bounding box center [1004, 99] width 16 height 16
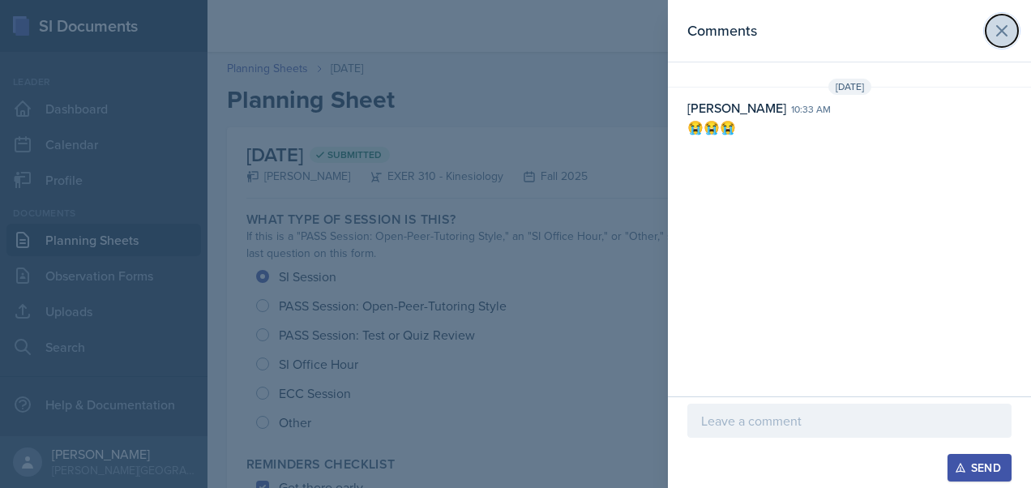
click at [988, 39] on button at bounding box center [1002, 31] width 32 height 32
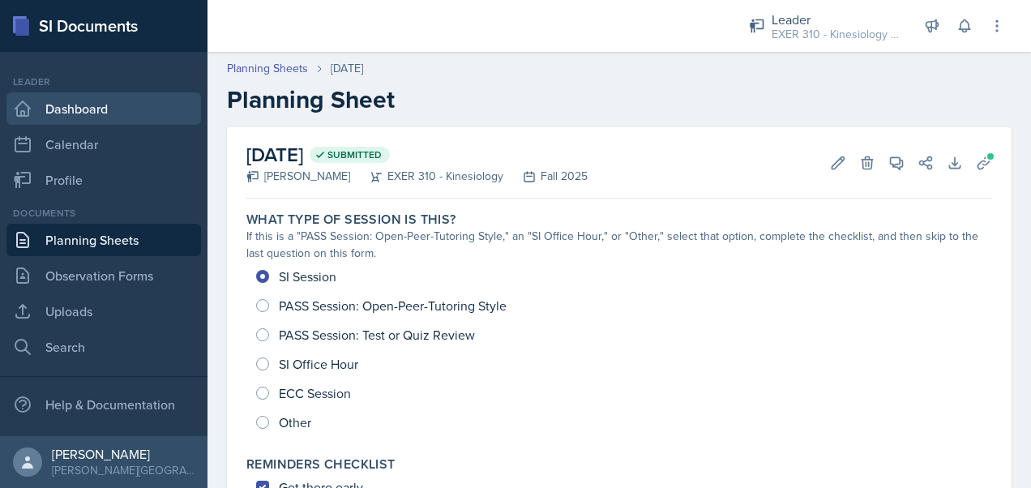
click at [150, 111] on link "Dashboard" at bounding box center [103, 108] width 195 height 32
